Goal: Navigation & Orientation: Find specific page/section

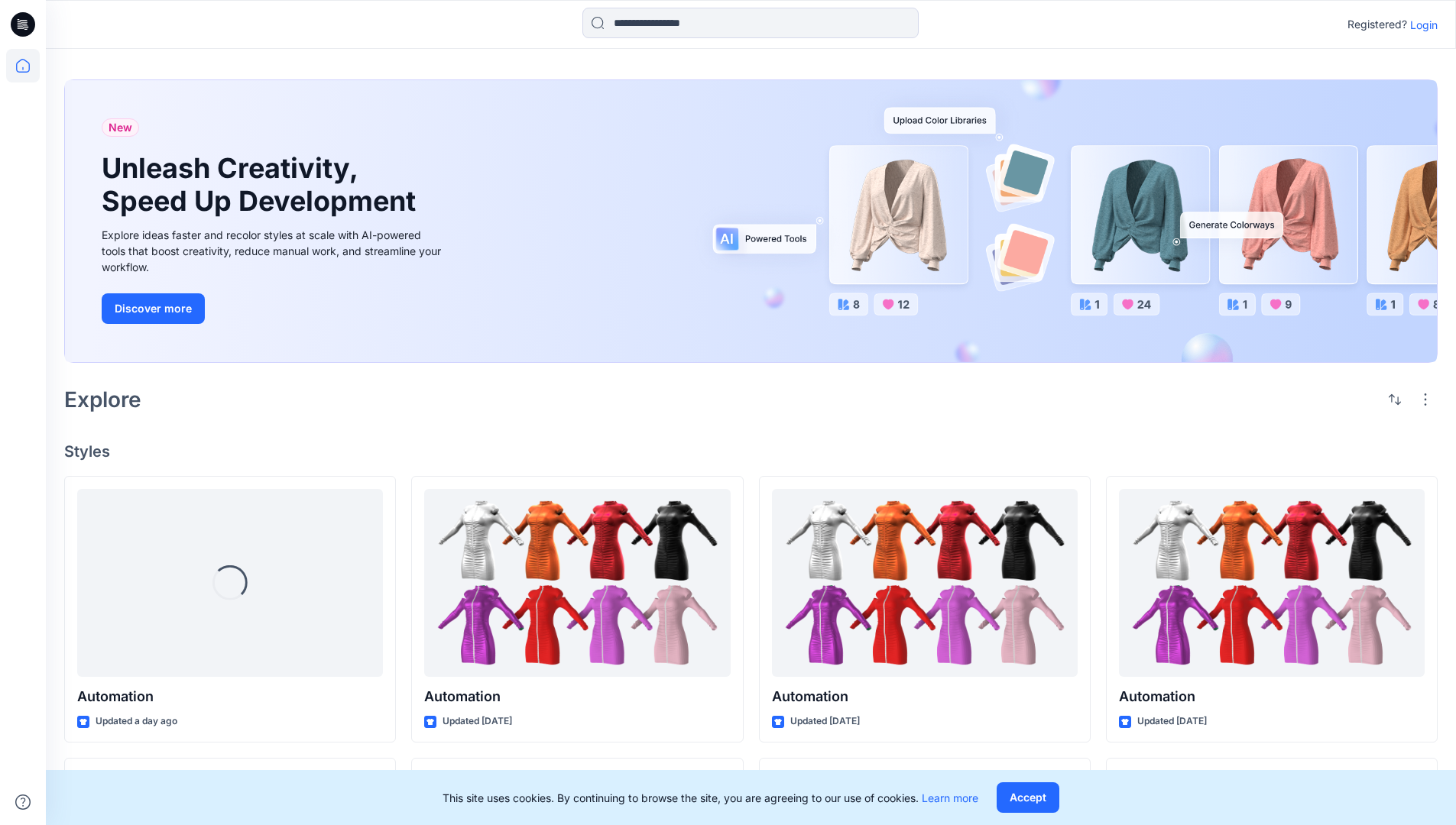
click at [1420, 24] on p "Login" at bounding box center [1424, 25] width 27 height 16
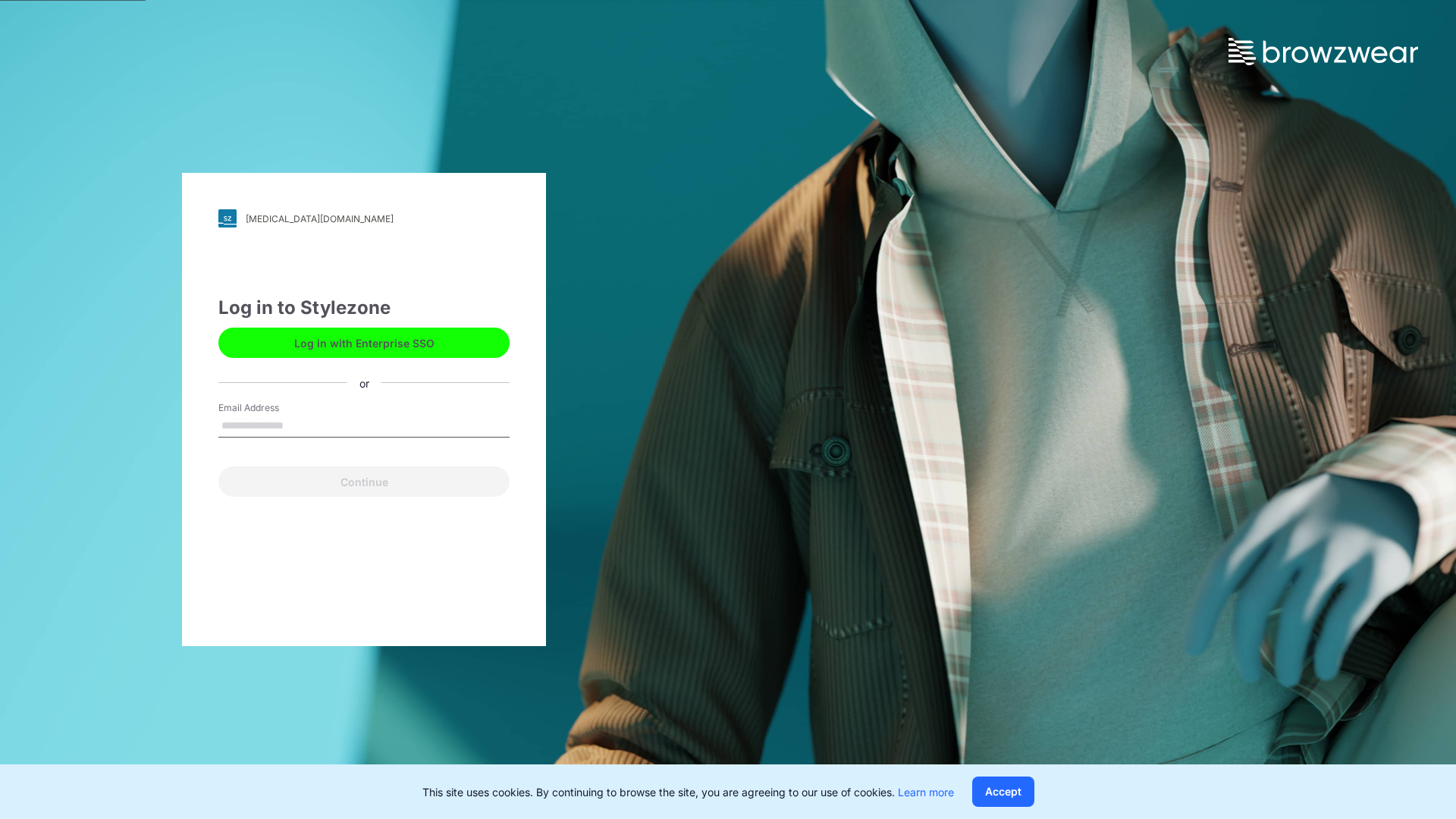
click at [300, 425] on input "Email Address" at bounding box center [364, 426] width 291 height 22
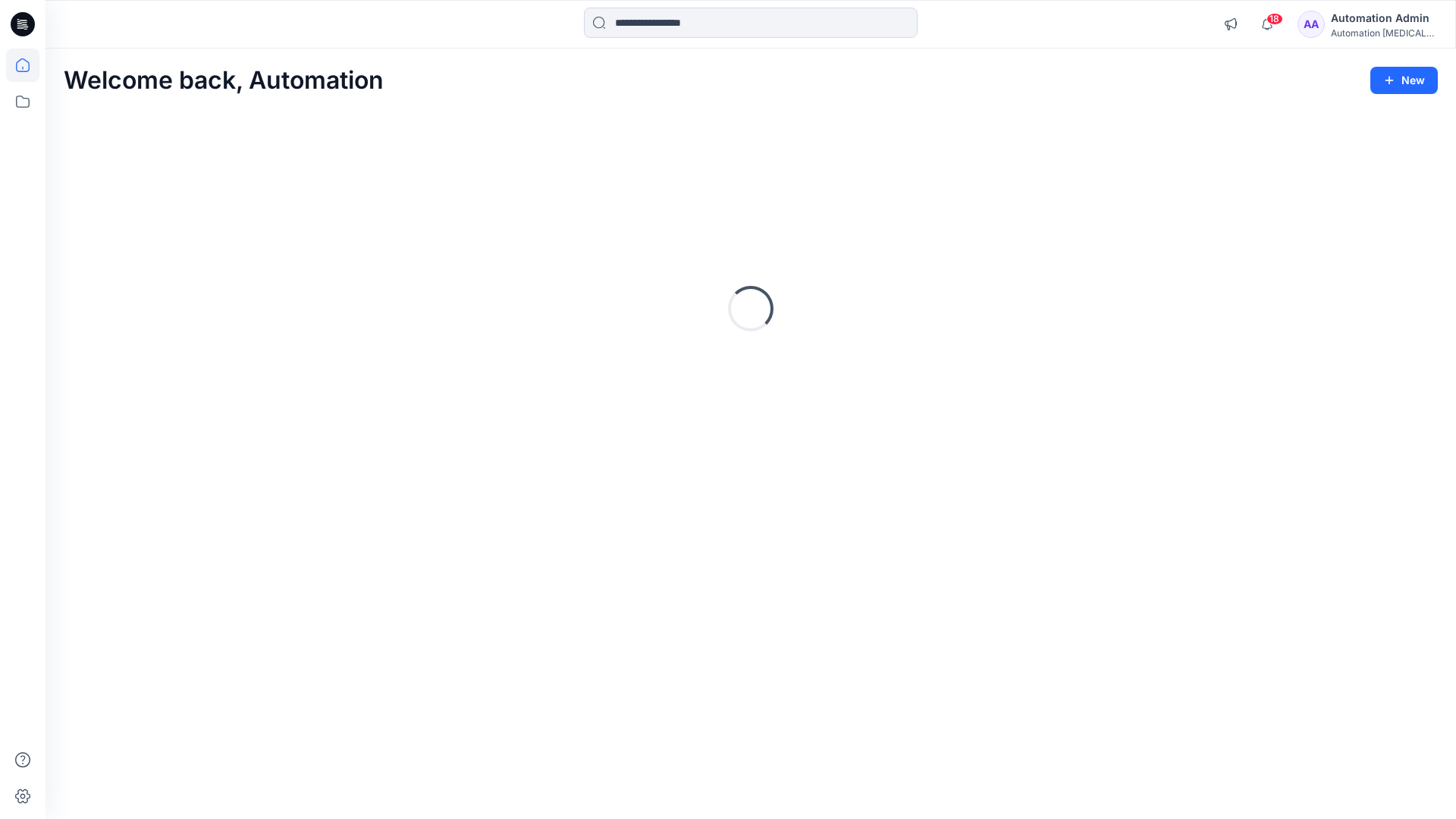
click at [29, 66] on icon at bounding box center [22, 65] width 14 height 14
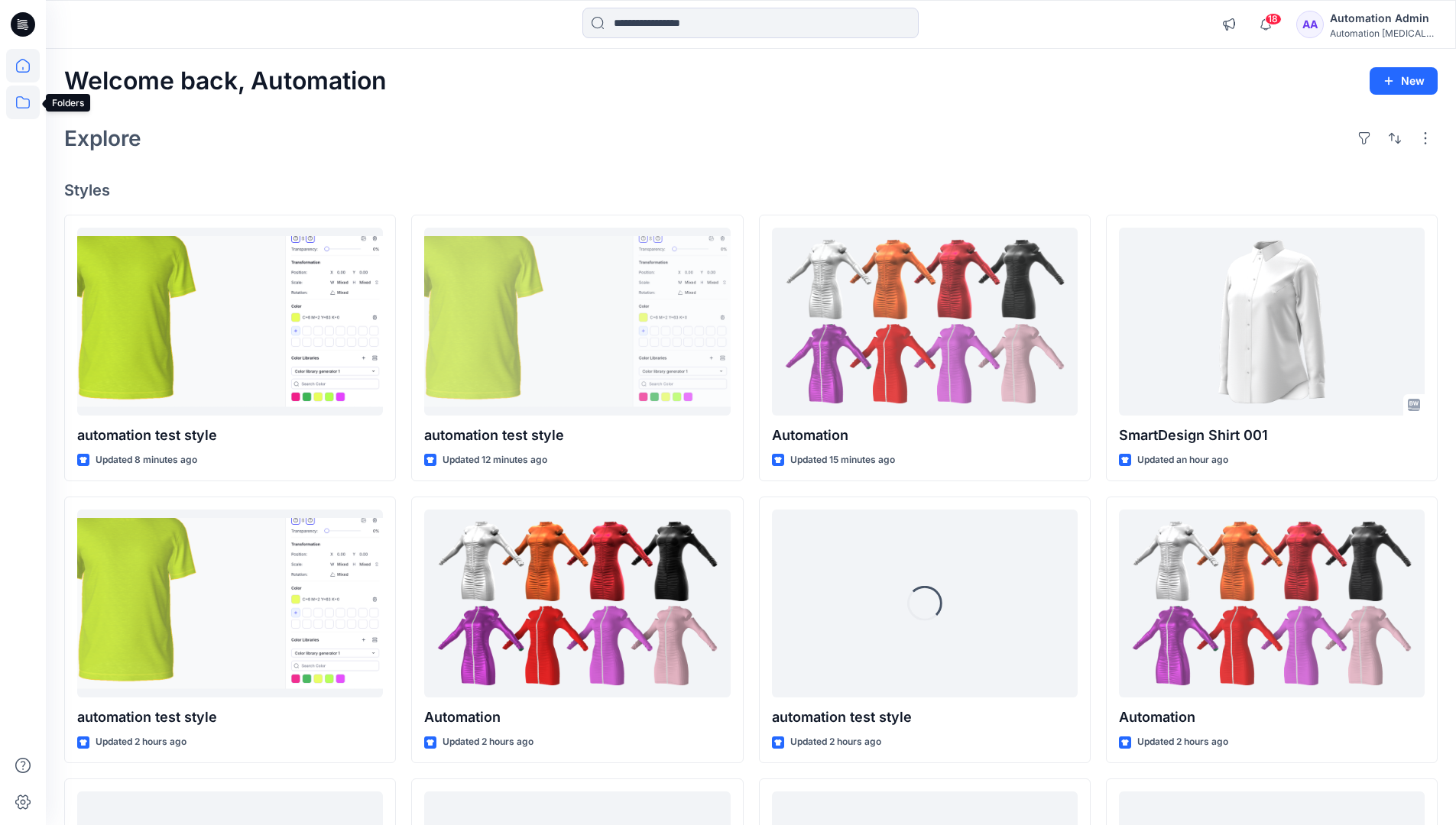
click at [23, 106] on icon at bounding box center [23, 102] width 34 height 34
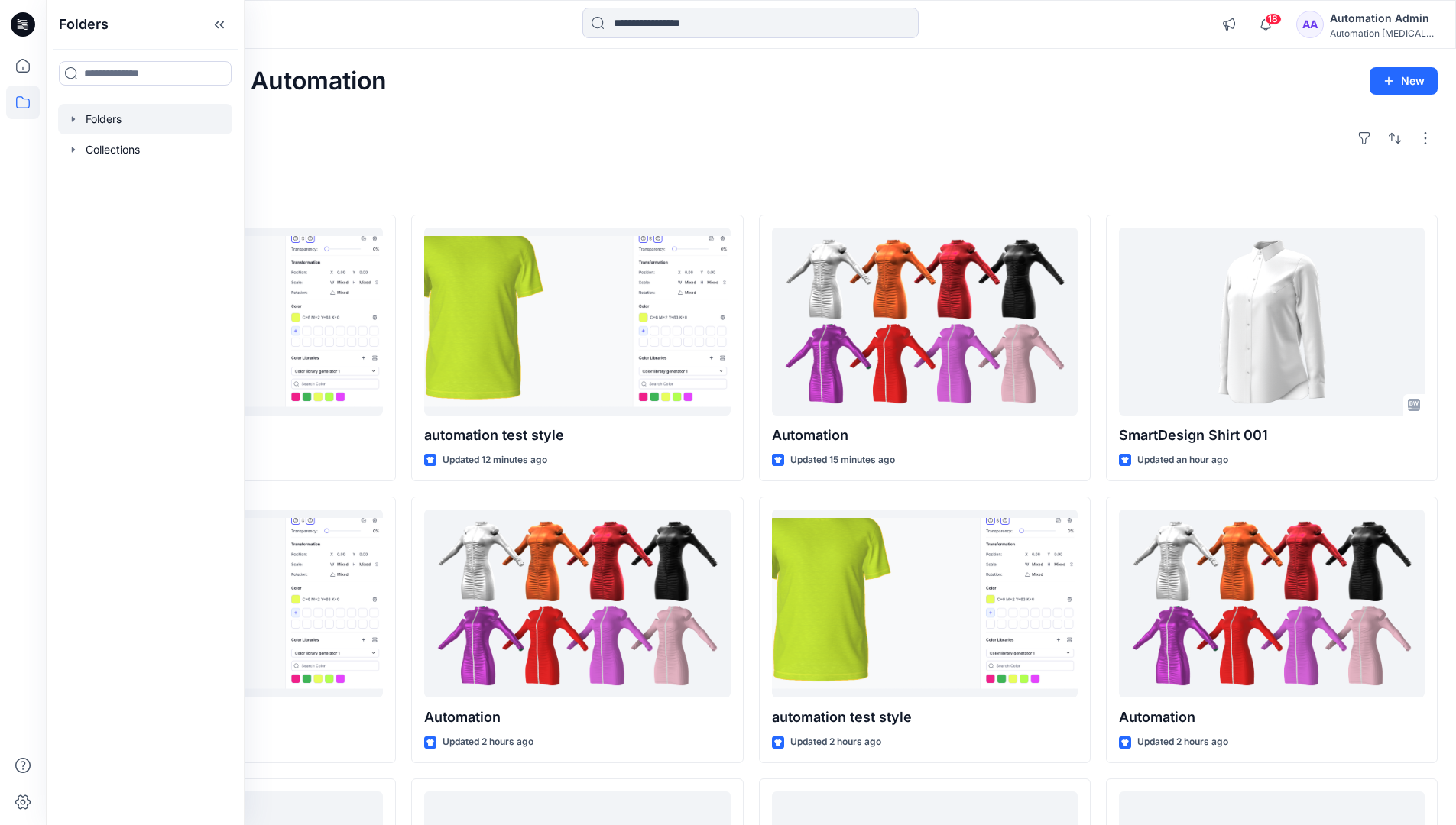
click at [97, 118] on div at bounding box center [145, 119] width 174 height 31
